Goal: Information Seeking & Learning: Learn about a topic

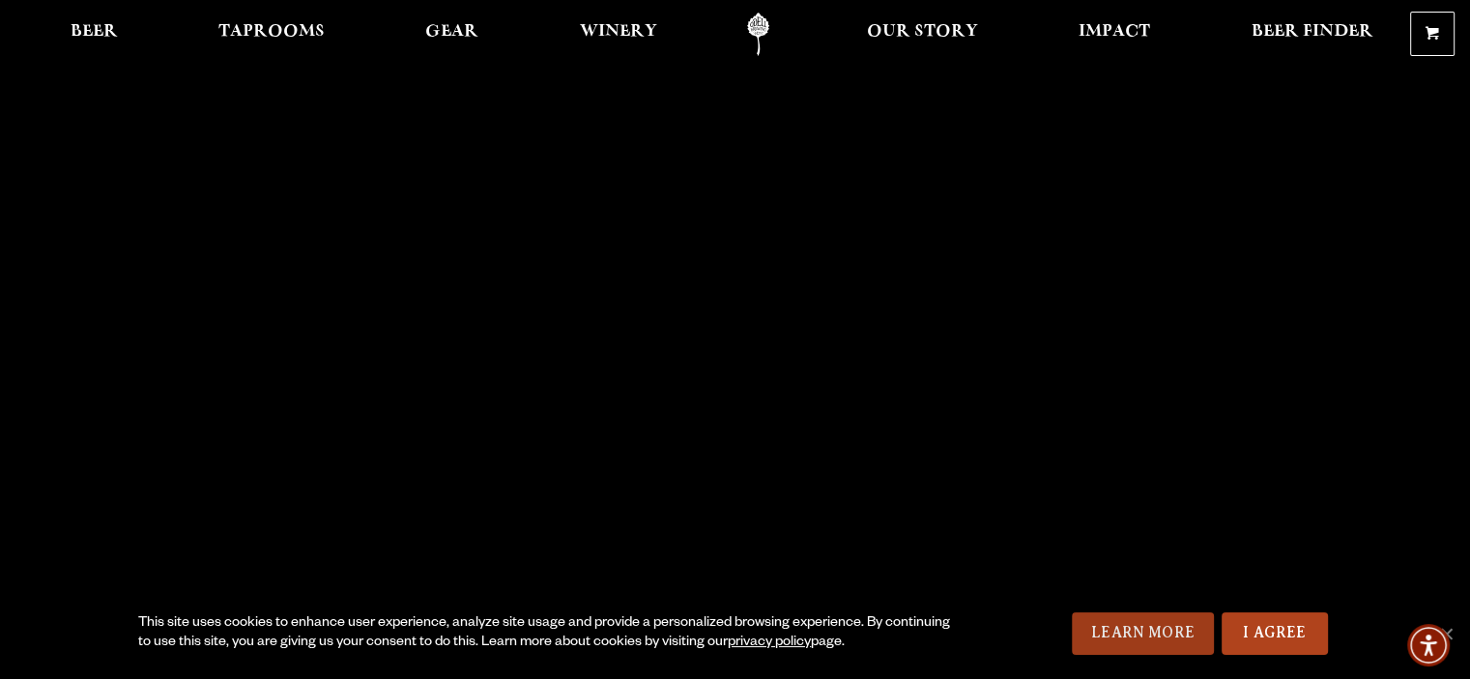
click at [1176, 623] on link "Learn More" at bounding box center [1143, 634] width 142 height 43
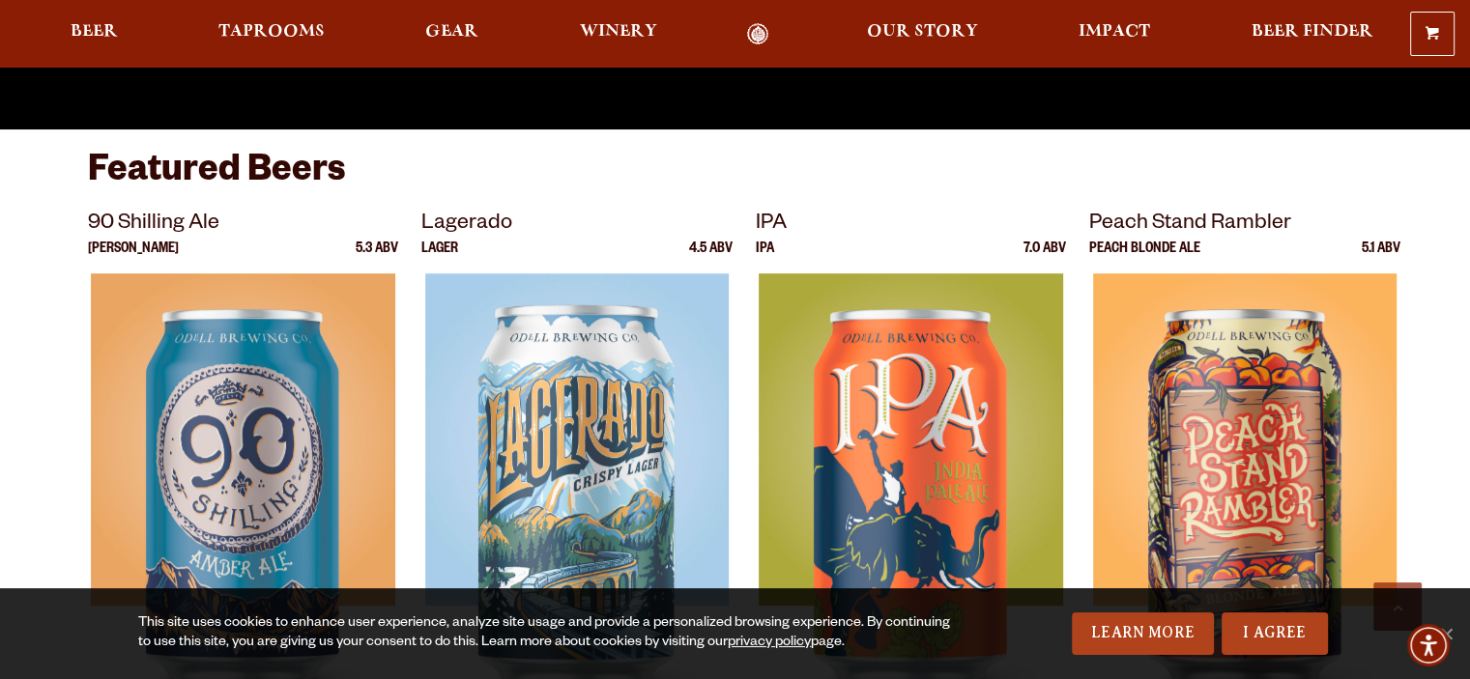
scroll to position [580, 0]
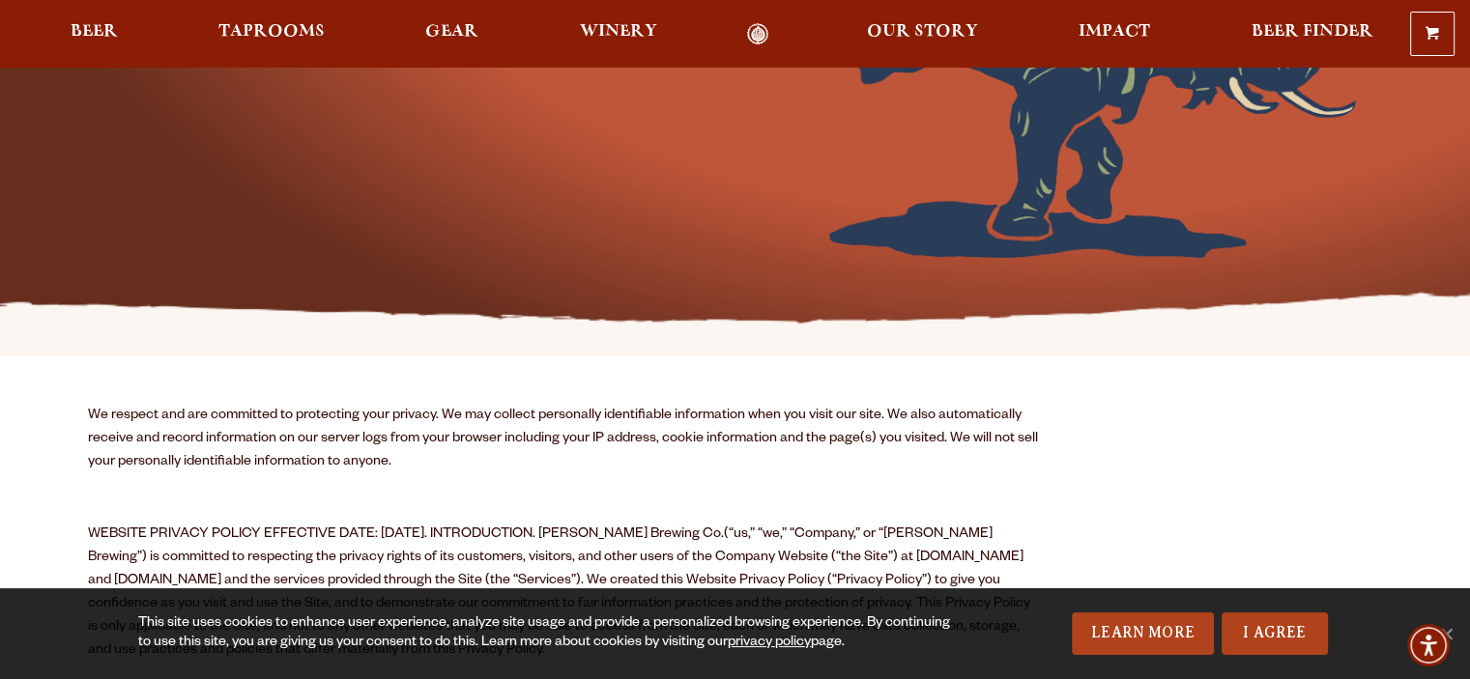
scroll to position [387, 0]
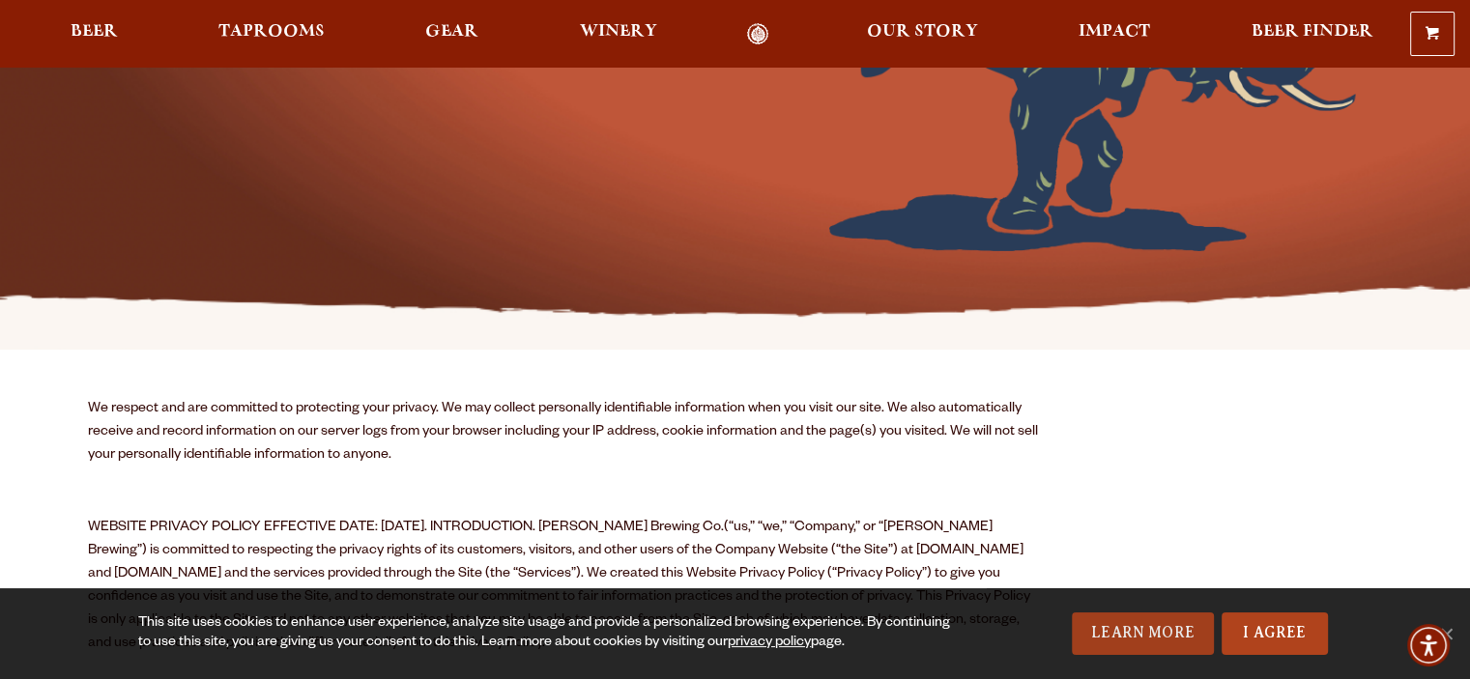
click at [1136, 622] on link "Learn More" at bounding box center [1143, 634] width 142 height 43
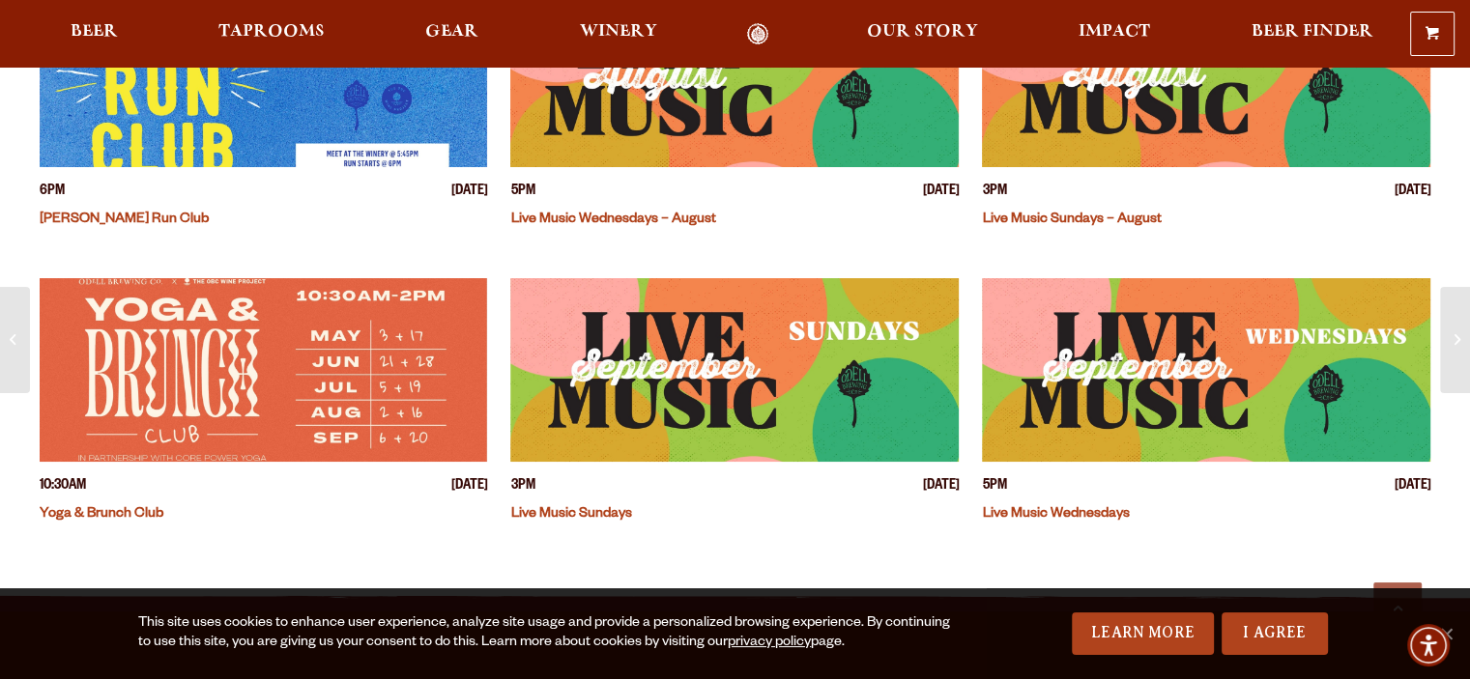
scroll to position [677, 0]
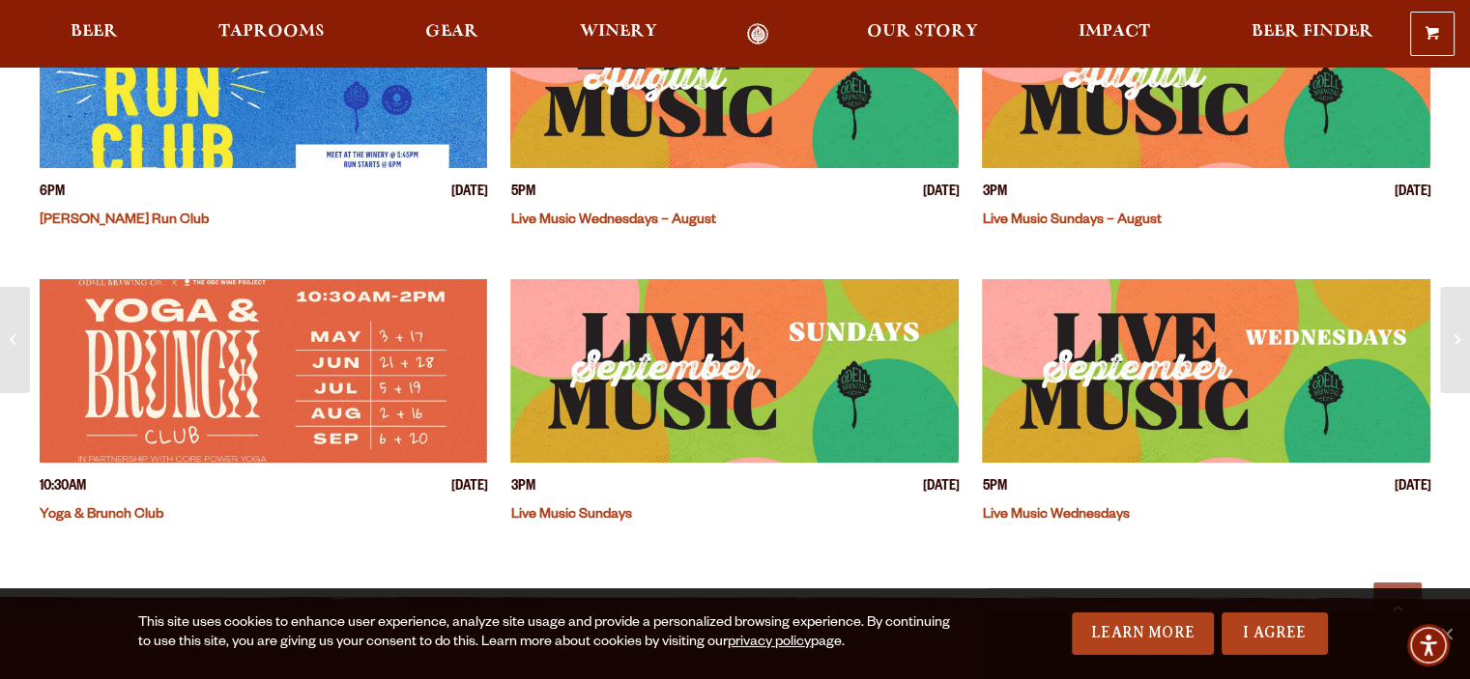
click at [755, 168] on img "View event details" at bounding box center [734, 77] width 448 height 184
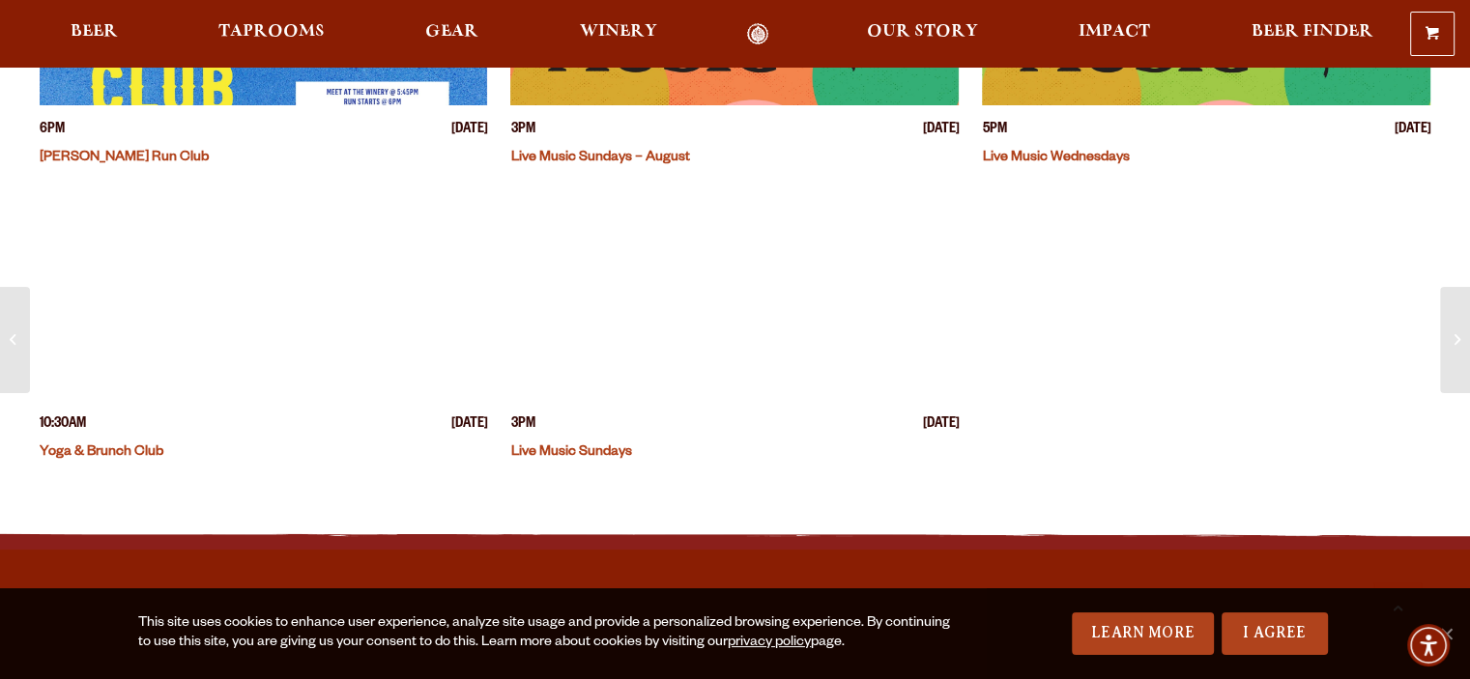
scroll to position [773, 0]
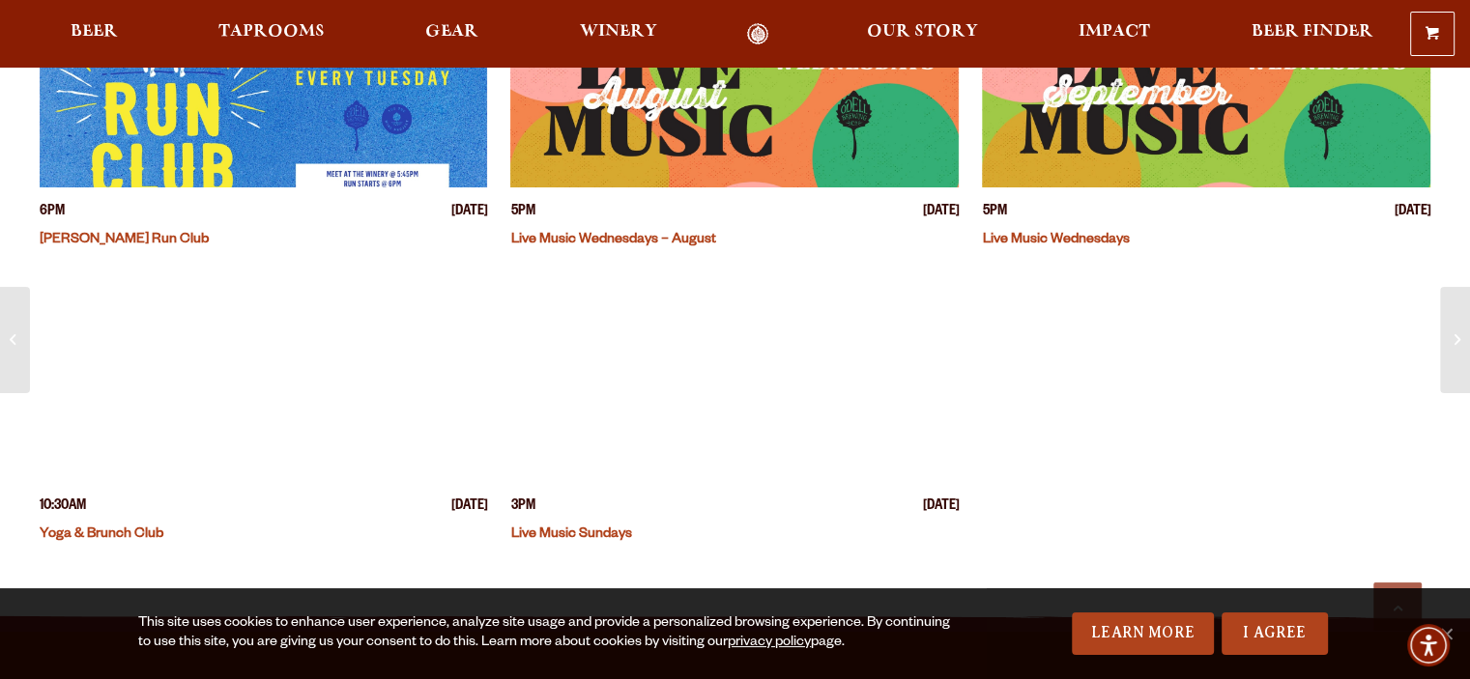
scroll to position [677, 0]
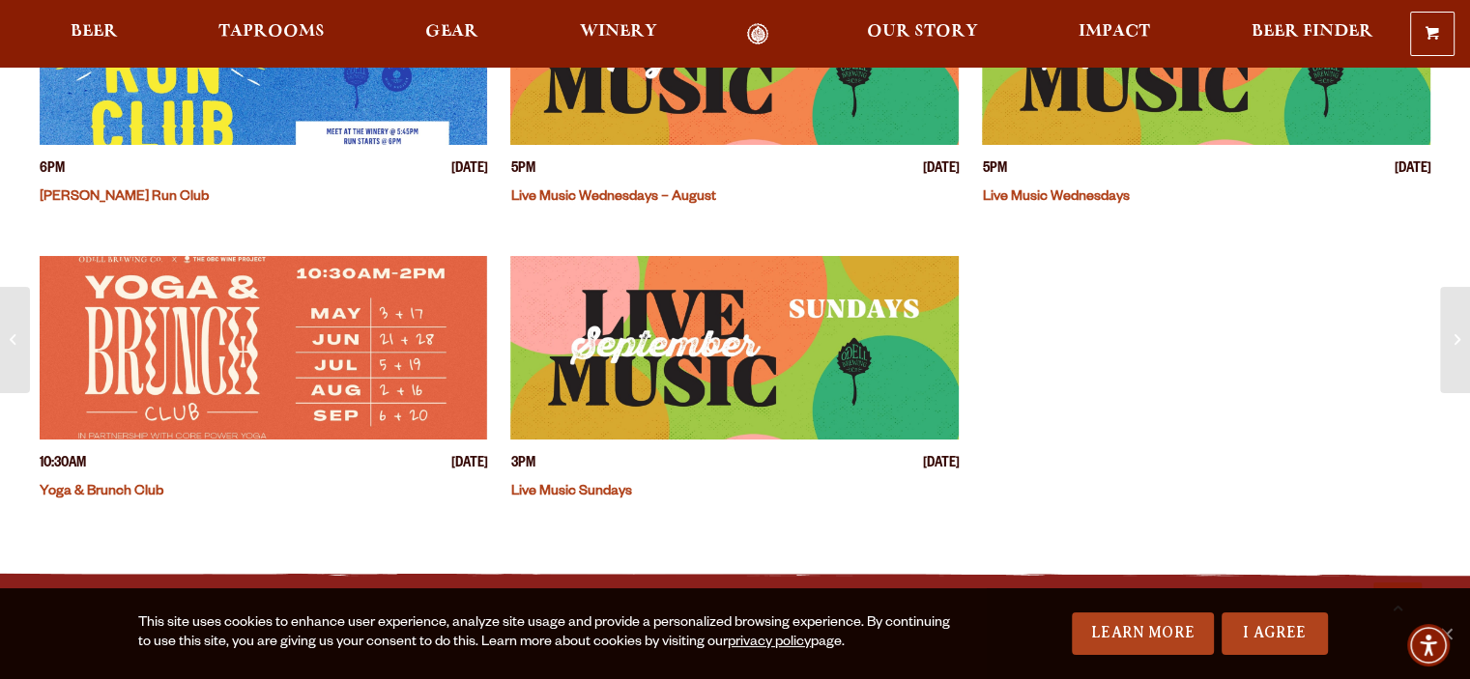
click at [780, 145] on img "View event details" at bounding box center [734, 53] width 448 height 184
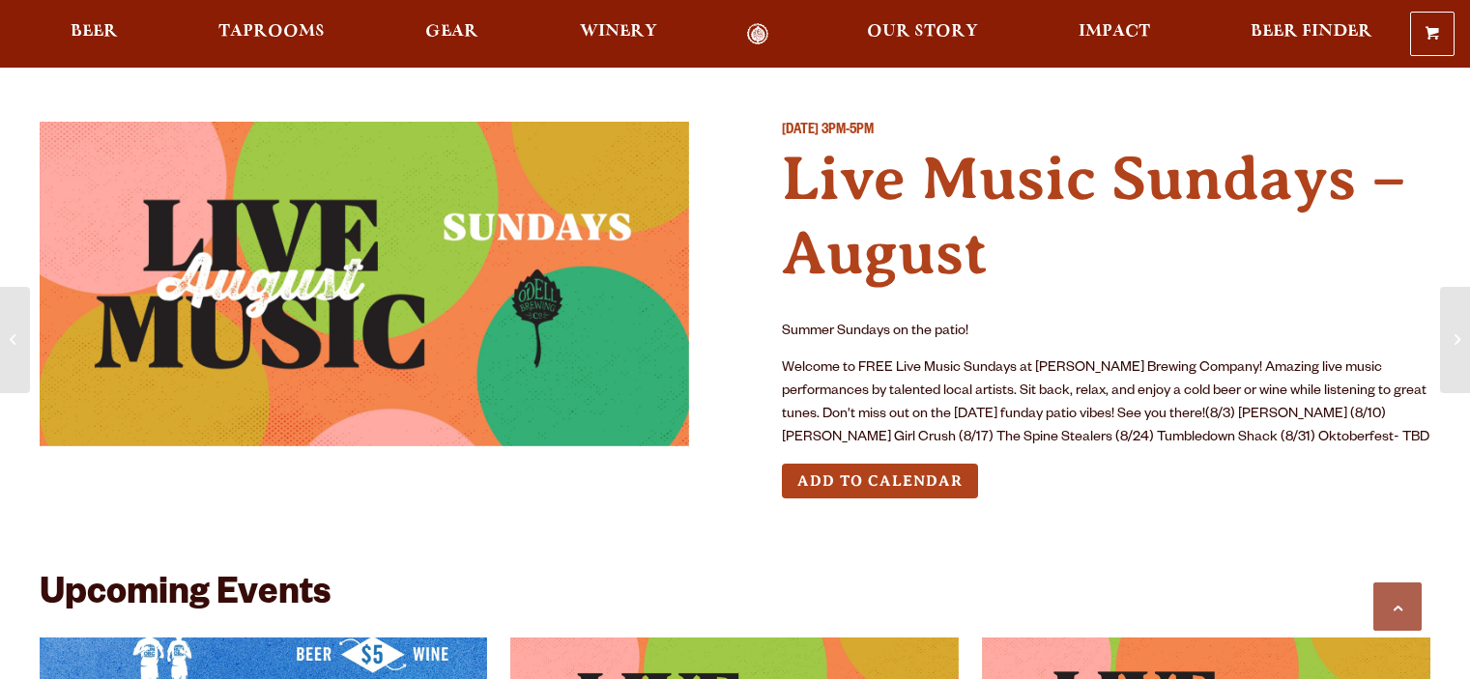
scroll to position [677, 0]
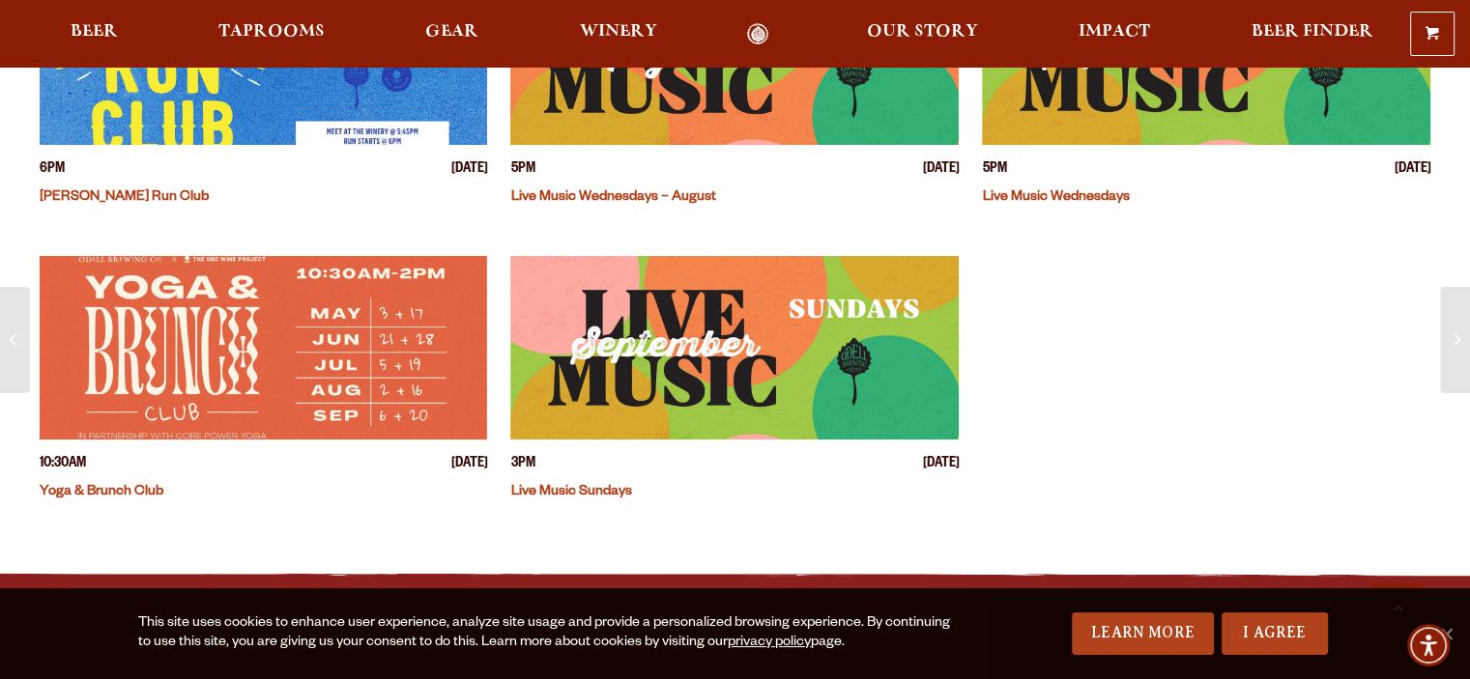
click at [715, 206] on link "Live Music Wednesdays – August" at bounding box center [612, 197] width 205 height 15
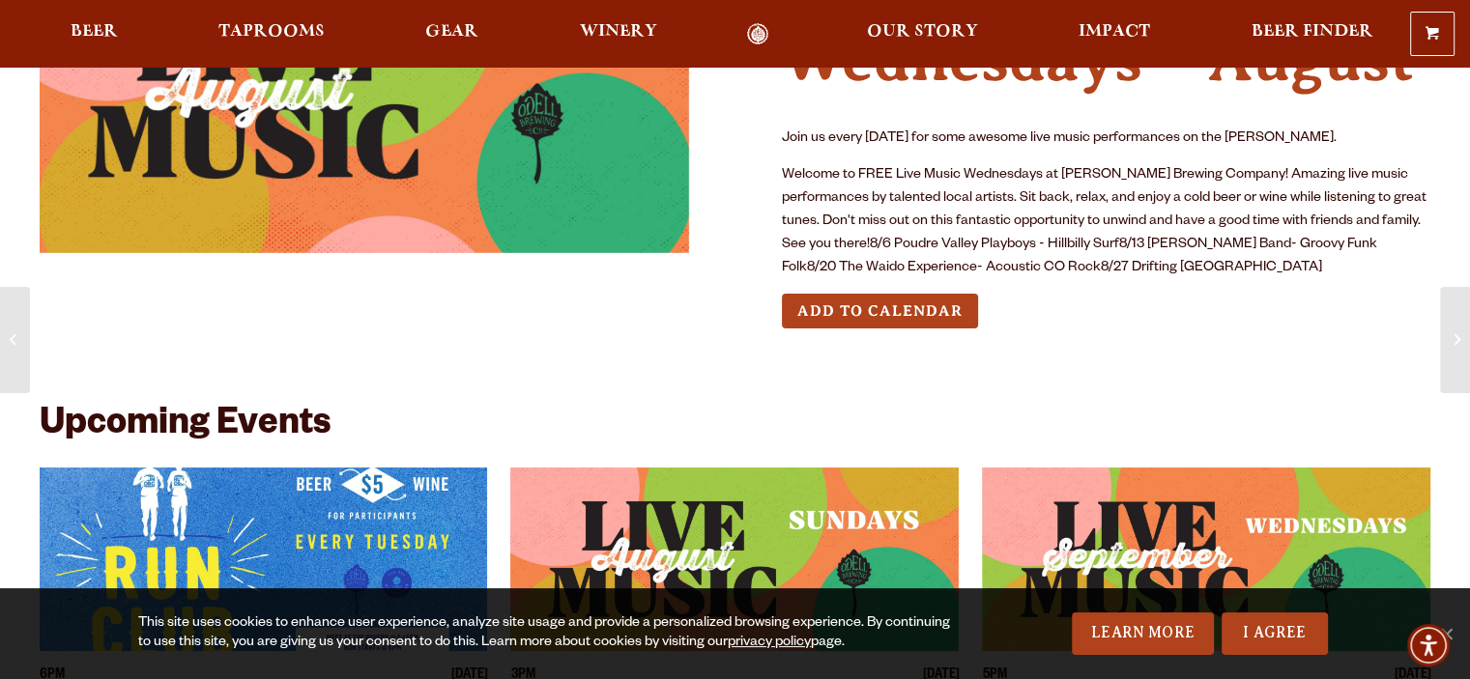
scroll to position [290, 0]
